Goal: Find specific page/section: Find specific page/section

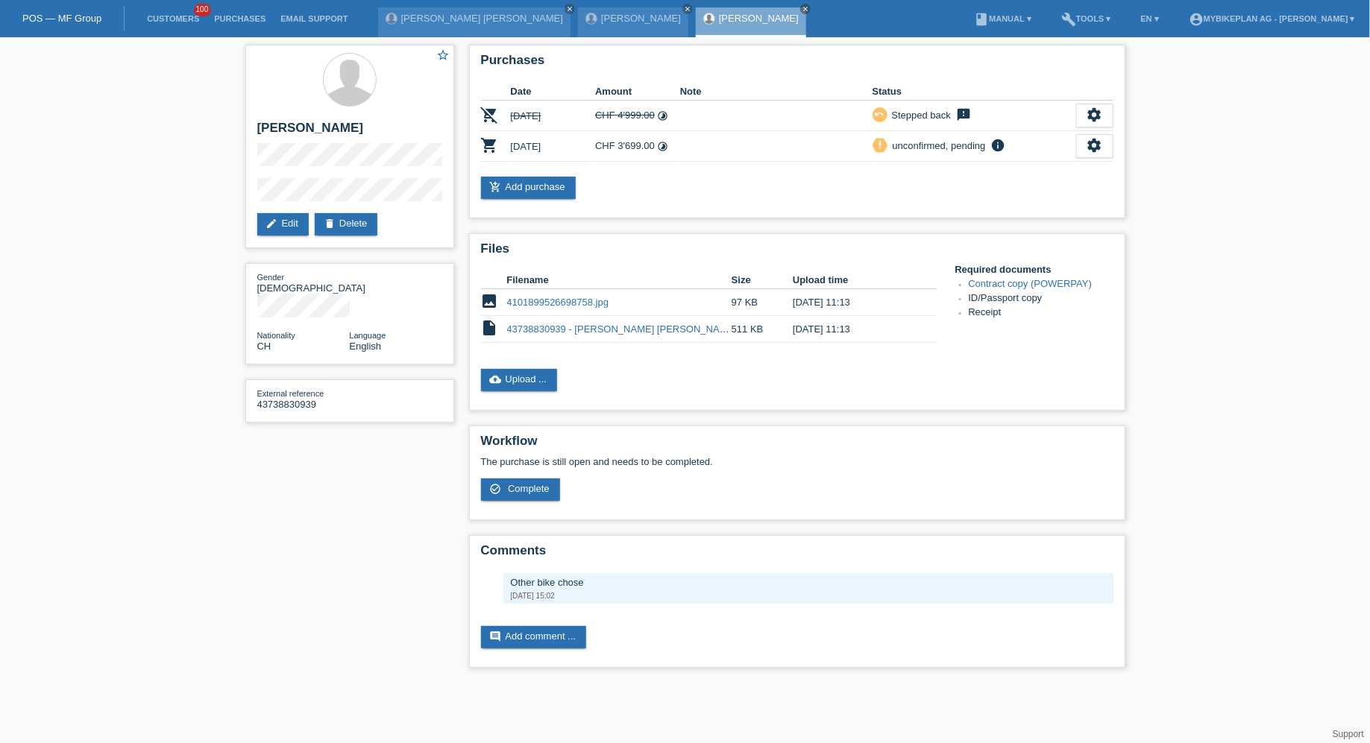
click at [175, 25] on li "Customers 100" at bounding box center [172, 19] width 67 height 38
click at [175, 22] on link "Customers" at bounding box center [172, 18] width 67 height 9
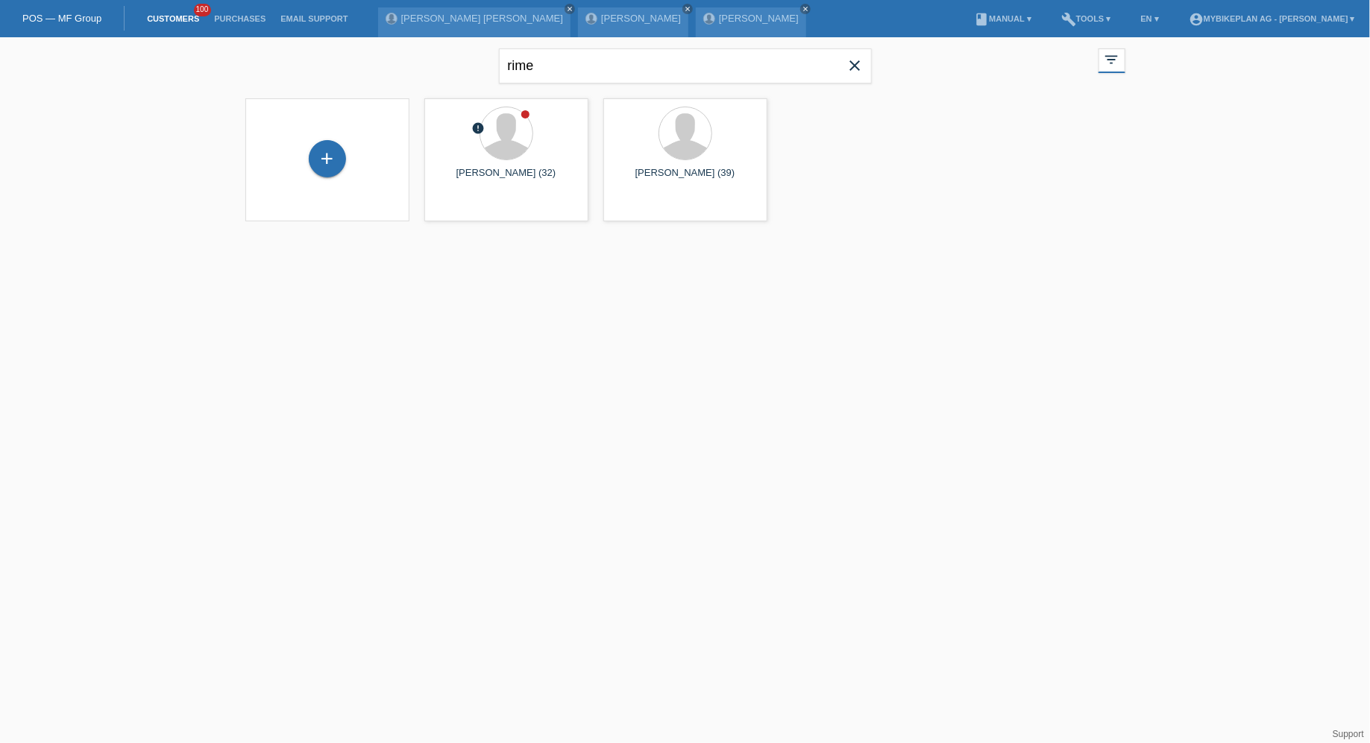
click at [867, 69] on span "close" at bounding box center [855, 67] width 30 height 22
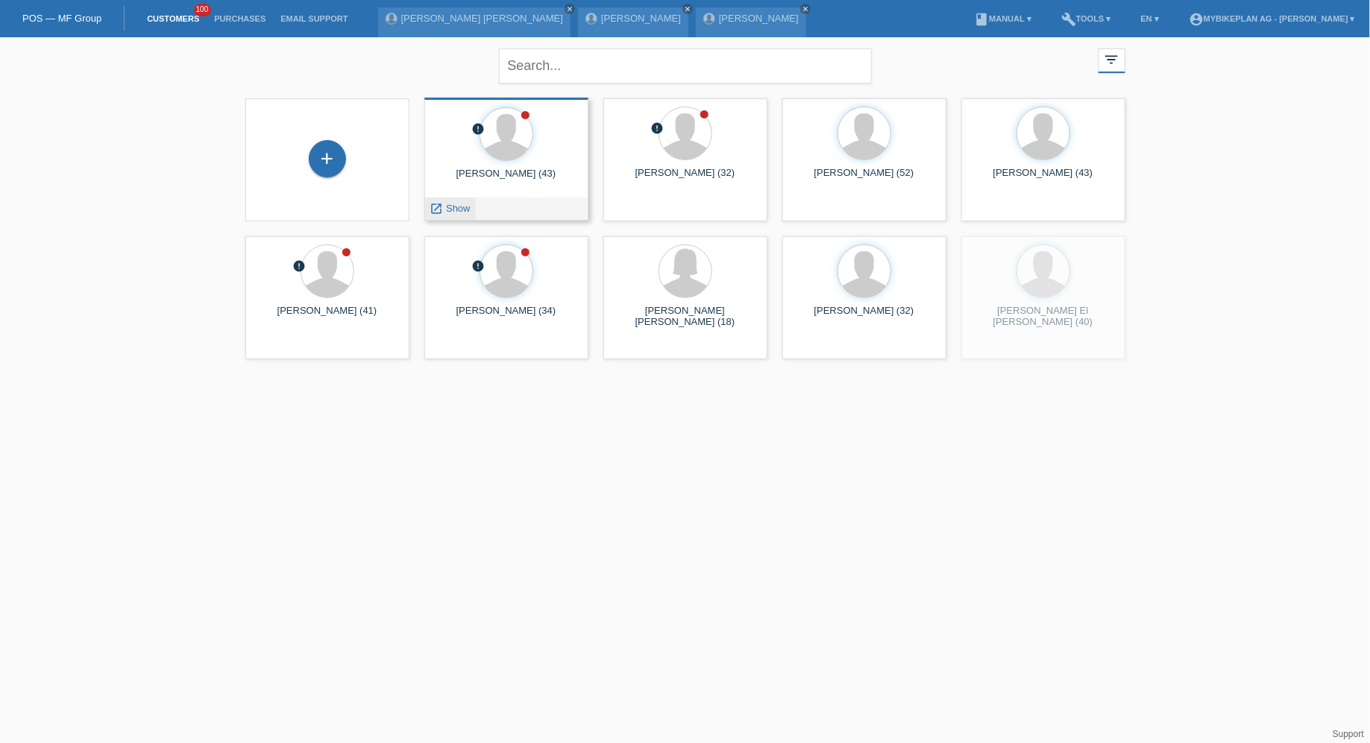
click at [445, 206] on link "launch Show" at bounding box center [450, 208] width 40 height 11
